Goal: Task Accomplishment & Management: Complete application form

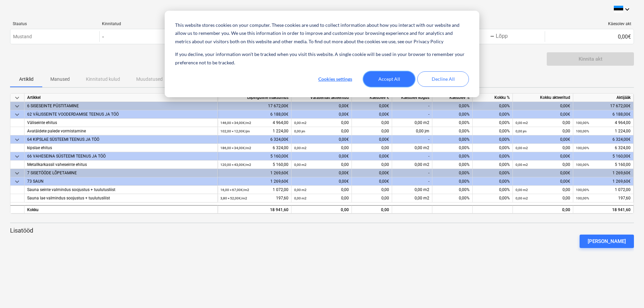
click at [386, 78] on button "Accept All" at bounding box center [389, 78] width 52 height 15
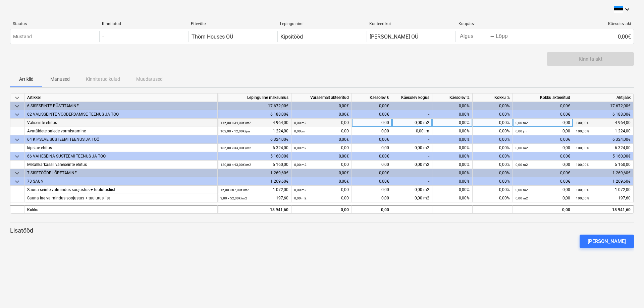
click at [420, 123] on div "0,00 m2" at bounding box center [412, 123] width 40 height 8
click at [414, 238] on div "[PERSON_NAME]" at bounding box center [322, 241] width 630 height 19
click at [408, 120] on div "0,00 m2" at bounding box center [412, 123] width 40 height 8
type input "74"
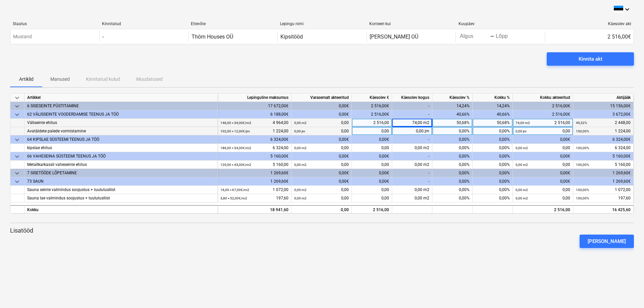
click at [415, 130] on div "0,00 jm" at bounding box center [412, 131] width 40 height 8
type input "30"
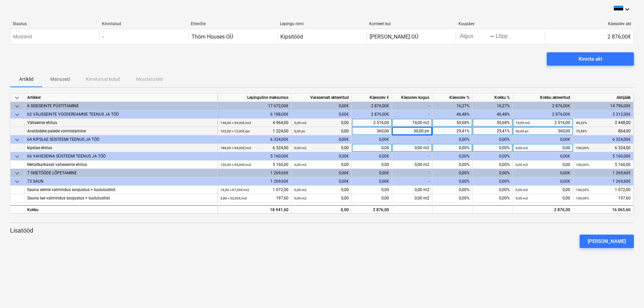
click at [411, 148] on div "0,00 m2" at bounding box center [412, 148] width 40 height 8
type input "80"
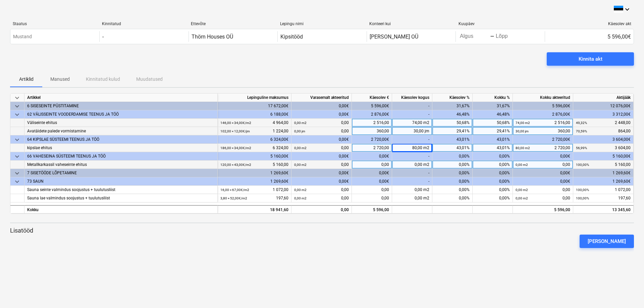
click at [412, 164] on div "0,00 m2" at bounding box center [412, 165] width 40 height 8
type input "80"
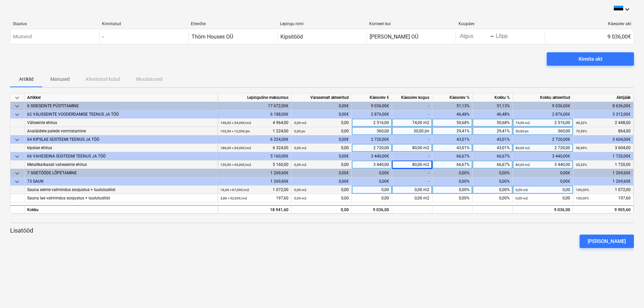
click at [413, 189] on div "0,00 m2" at bounding box center [412, 190] width 40 height 8
type input "4"
click at [400, 252] on div at bounding box center [322, 250] width 624 height 5
click at [409, 147] on div "80,00 m2" at bounding box center [412, 148] width 40 height 8
type input "20"
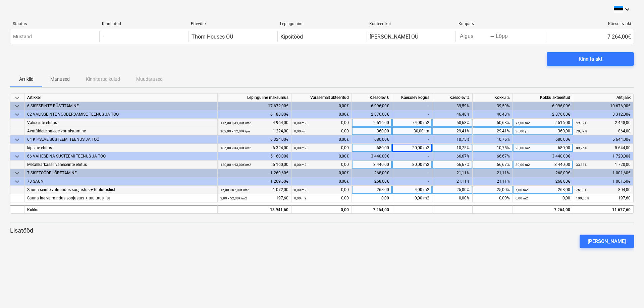
click at [408, 123] on div "74,00 m2" at bounding box center [412, 123] width 40 height 8
type input "80"
click at [389, 238] on div "[PERSON_NAME]" at bounding box center [322, 241] width 630 height 19
click at [406, 148] on div "20,00 m2" at bounding box center [412, 148] width 40 height 8
click at [407, 123] on div "80,00 m2" at bounding box center [412, 123] width 40 height 8
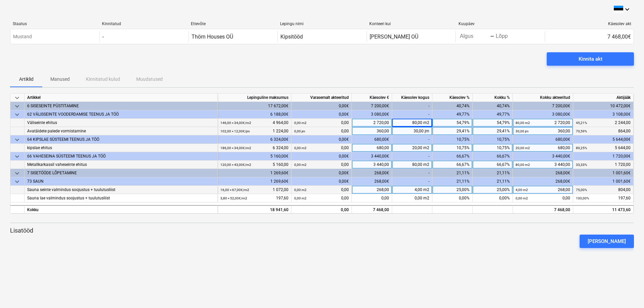
click at [403, 240] on div "[PERSON_NAME]" at bounding box center [322, 241] width 630 height 19
click at [402, 164] on div "80,00 m2" at bounding box center [412, 165] width 40 height 8
type input "90"
click at [410, 227] on p "Lisatööd" at bounding box center [322, 231] width 624 height 8
click at [415, 237] on div "[PERSON_NAME]" at bounding box center [322, 241] width 630 height 19
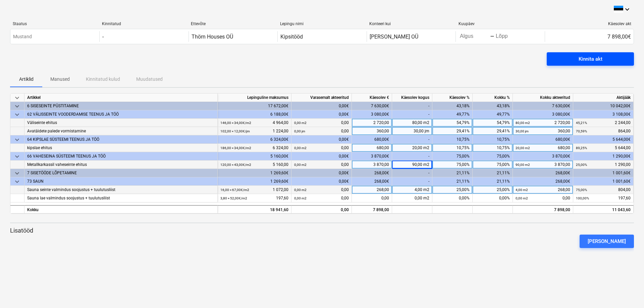
click at [583, 57] on div "Kinnita akt" at bounding box center [591, 59] width 24 height 9
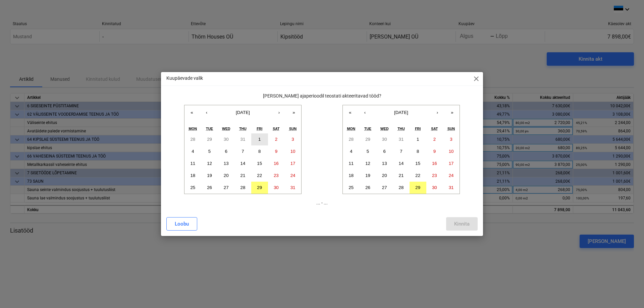
click at [264, 142] on button "1" at bounding box center [259, 140] width 17 height 12
click at [420, 185] on abbr "29" at bounding box center [418, 187] width 5 height 5
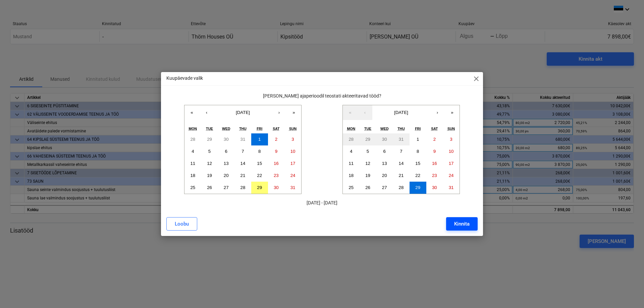
click at [453, 224] on button "Kinnita" at bounding box center [462, 223] width 32 height 13
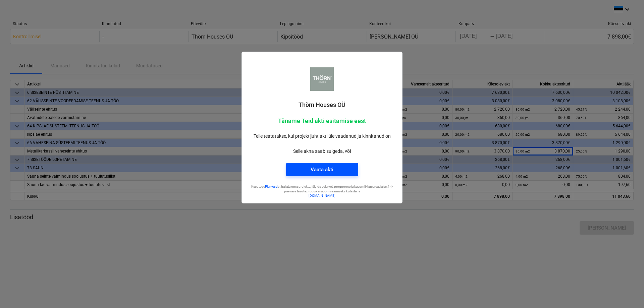
click at [324, 166] on div "Vaata akti" at bounding box center [322, 169] width 23 height 9
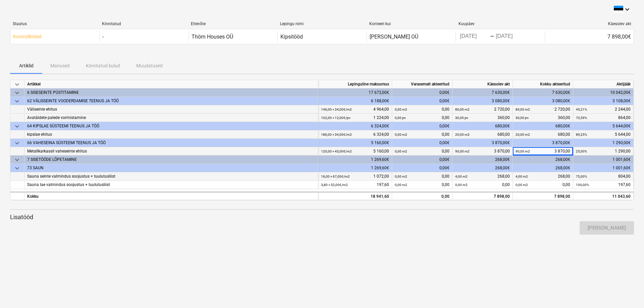
click at [359, 234] on div "[PERSON_NAME]" at bounding box center [322, 228] width 630 height 19
